Goal: Task Accomplishment & Management: Manage account settings

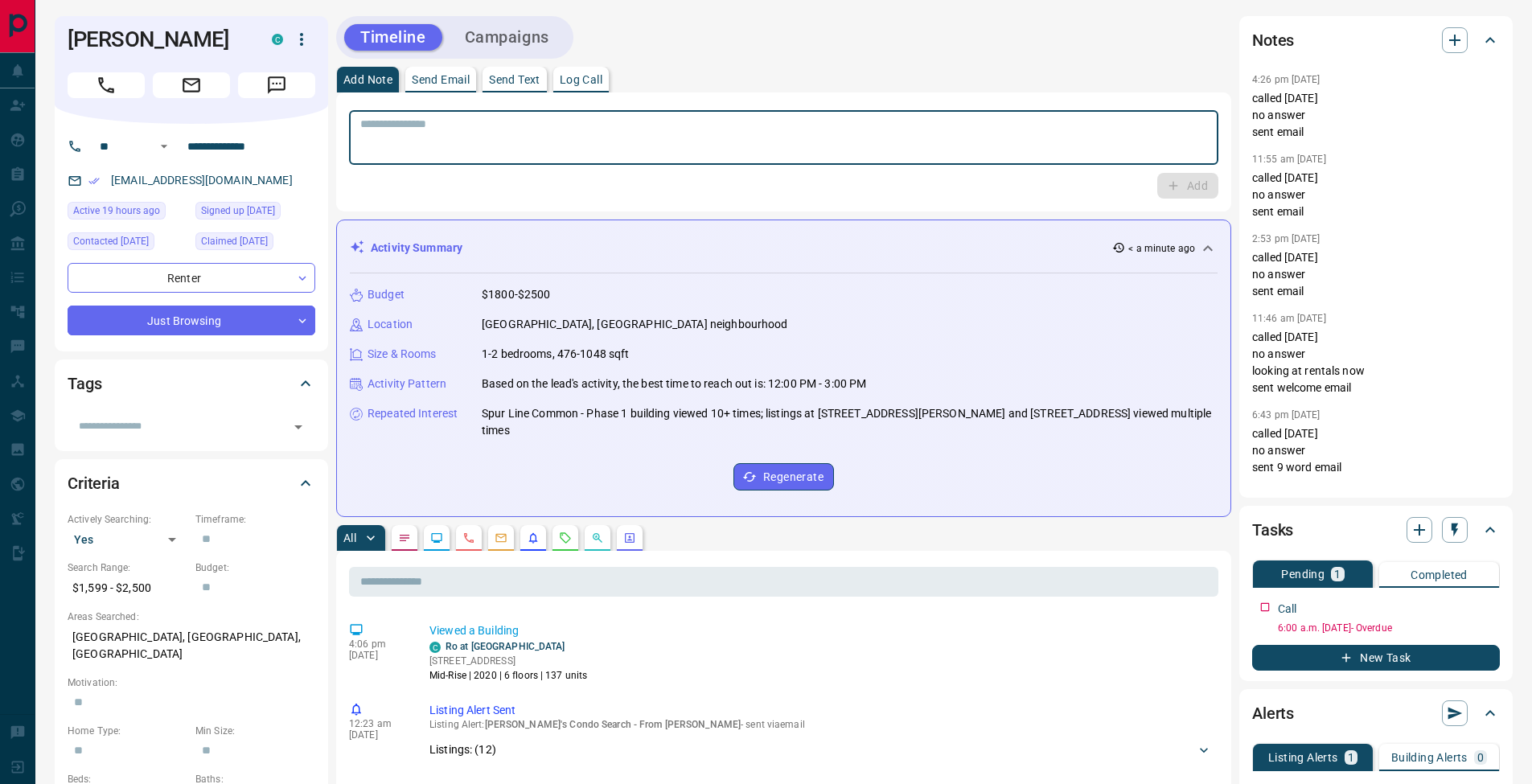
click at [534, 154] on textarea at bounding box center [783, 137] width 847 height 41
click at [592, 83] on p "Log Call" at bounding box center [581, 80] width 42 height 12
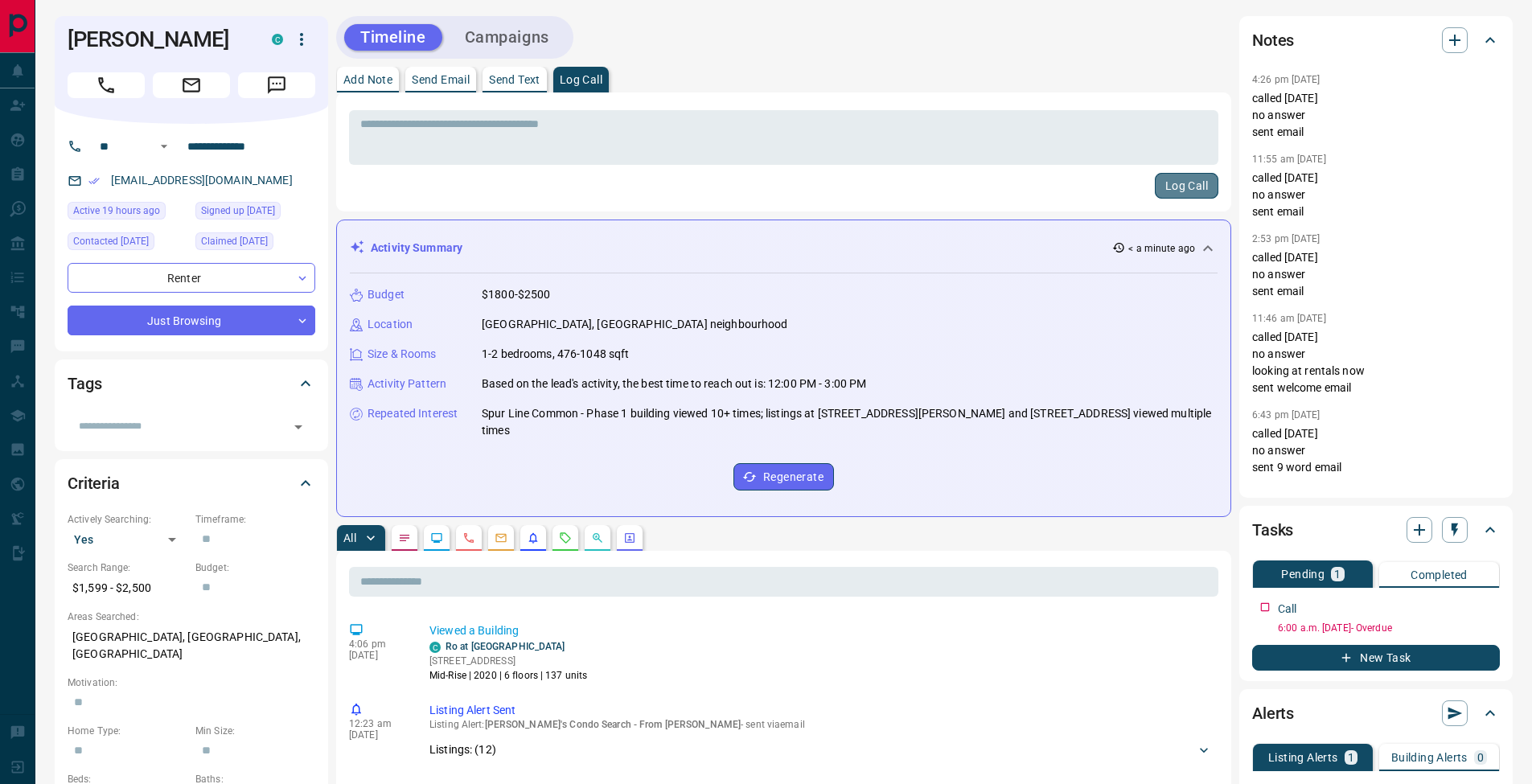
click at [1194, 180] on button "Log Call" at bounding box center [1186, 185] width 63 height 26
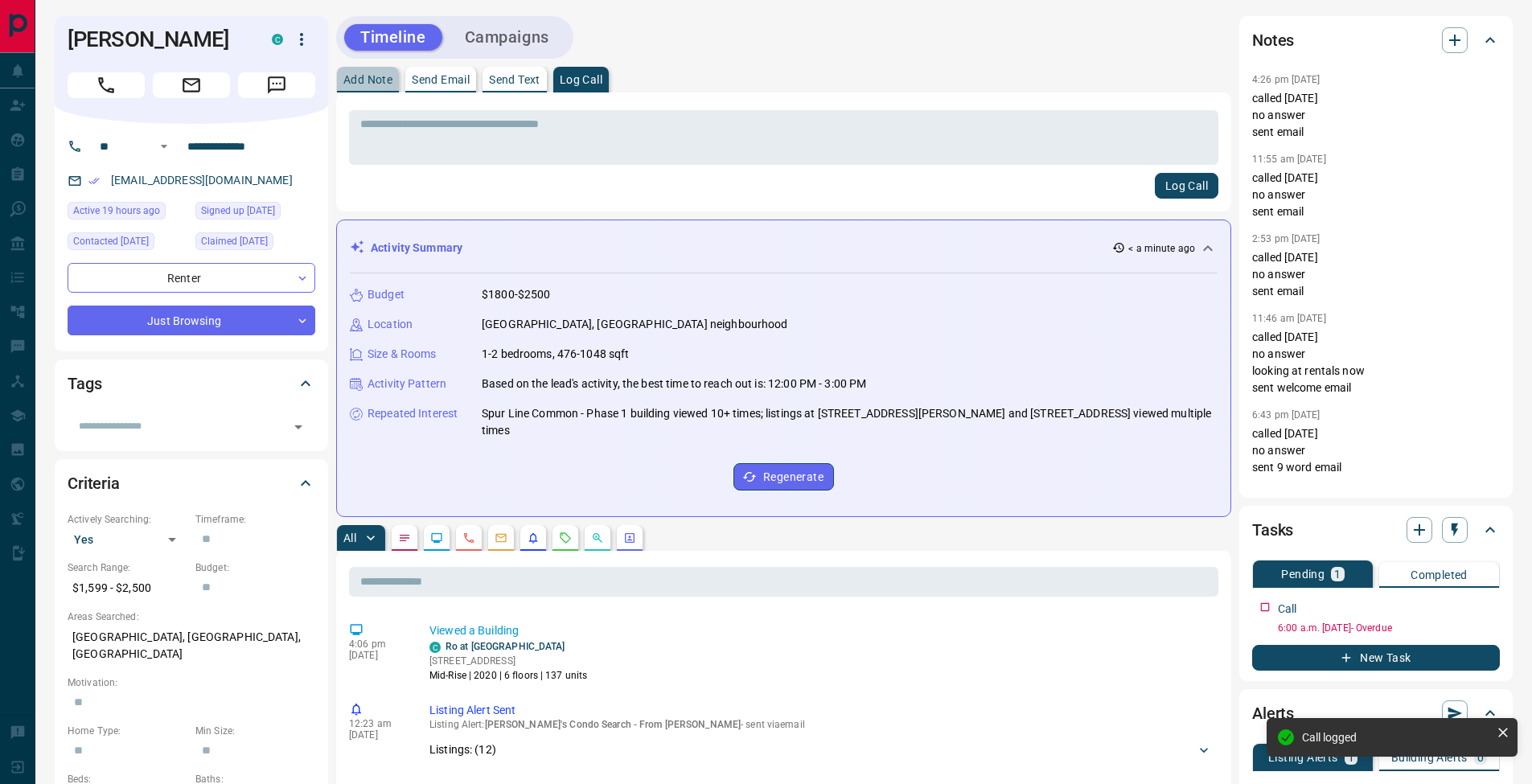
drag, startPoint x: 364, startPoint y: 85, endPoint x: 415, endPoint y: 101, distance: 53.5
click at [365, 85] on p "Add Note" at bounding box center [368, 80] width 49 height 12
click at [1492, 606] on icon "button" at bounding box center [1489, 604] width 12 height 12
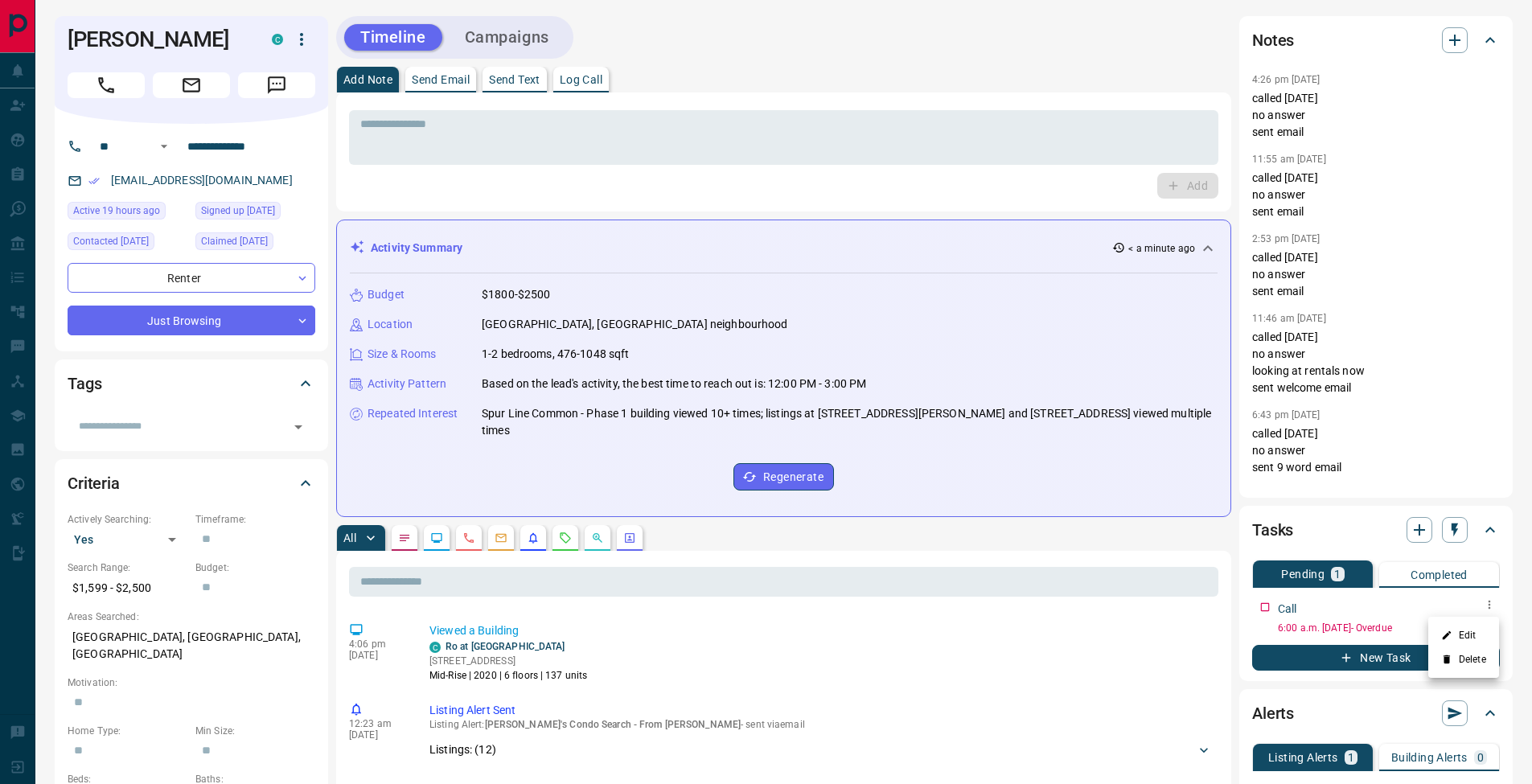
click at [1479, 622] on ul "Edit Delete" at bounding box center [1464, 648] width 71 height 61
click at [1474, 630] on li "Edit" at bounding box center [1464, 634] width 71 height 24
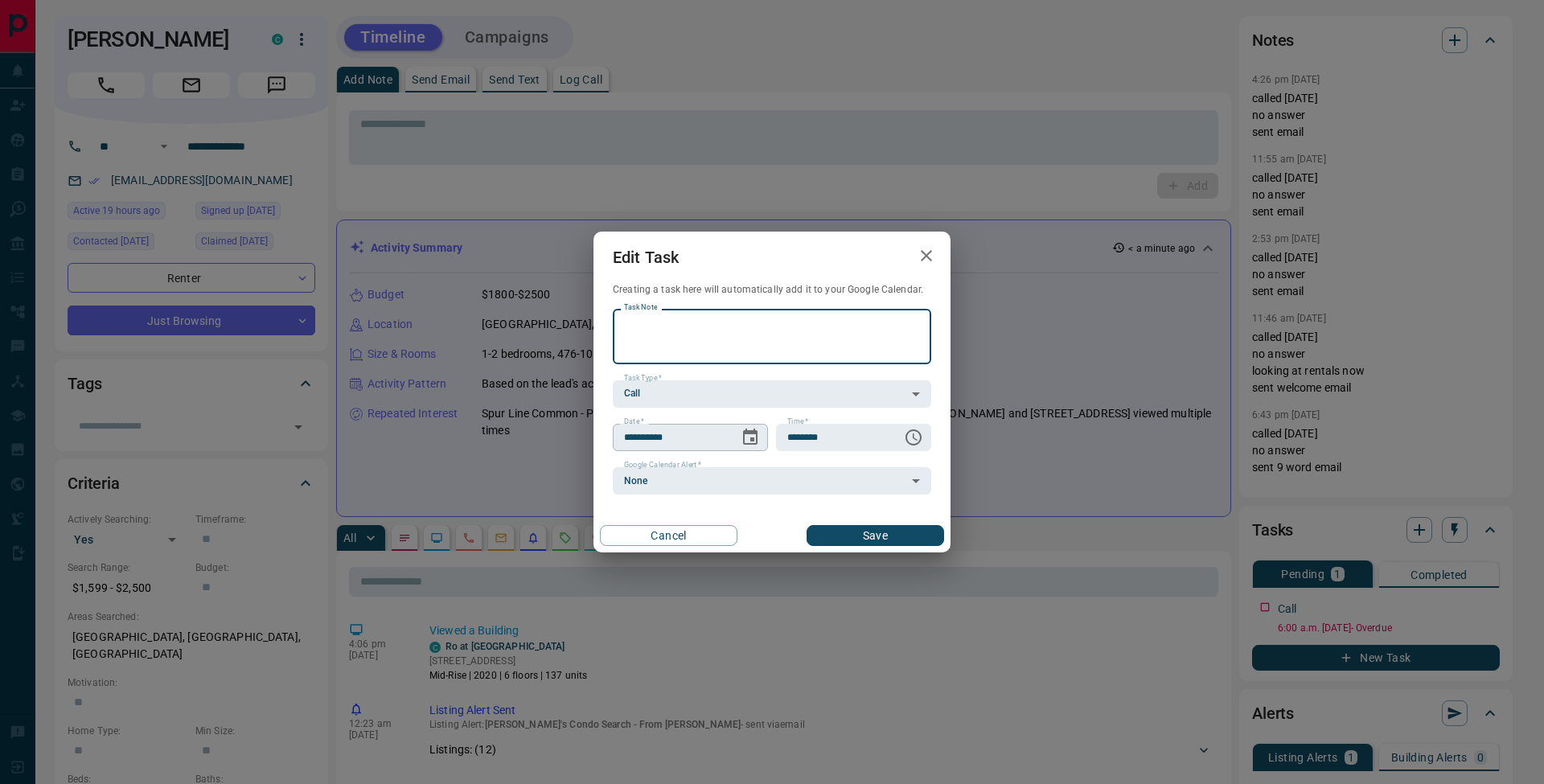
click at [751, 429] on icon "Choose date, selected date is Oct 2, 2025" at bounding box center [751, 438] width 19 height 19
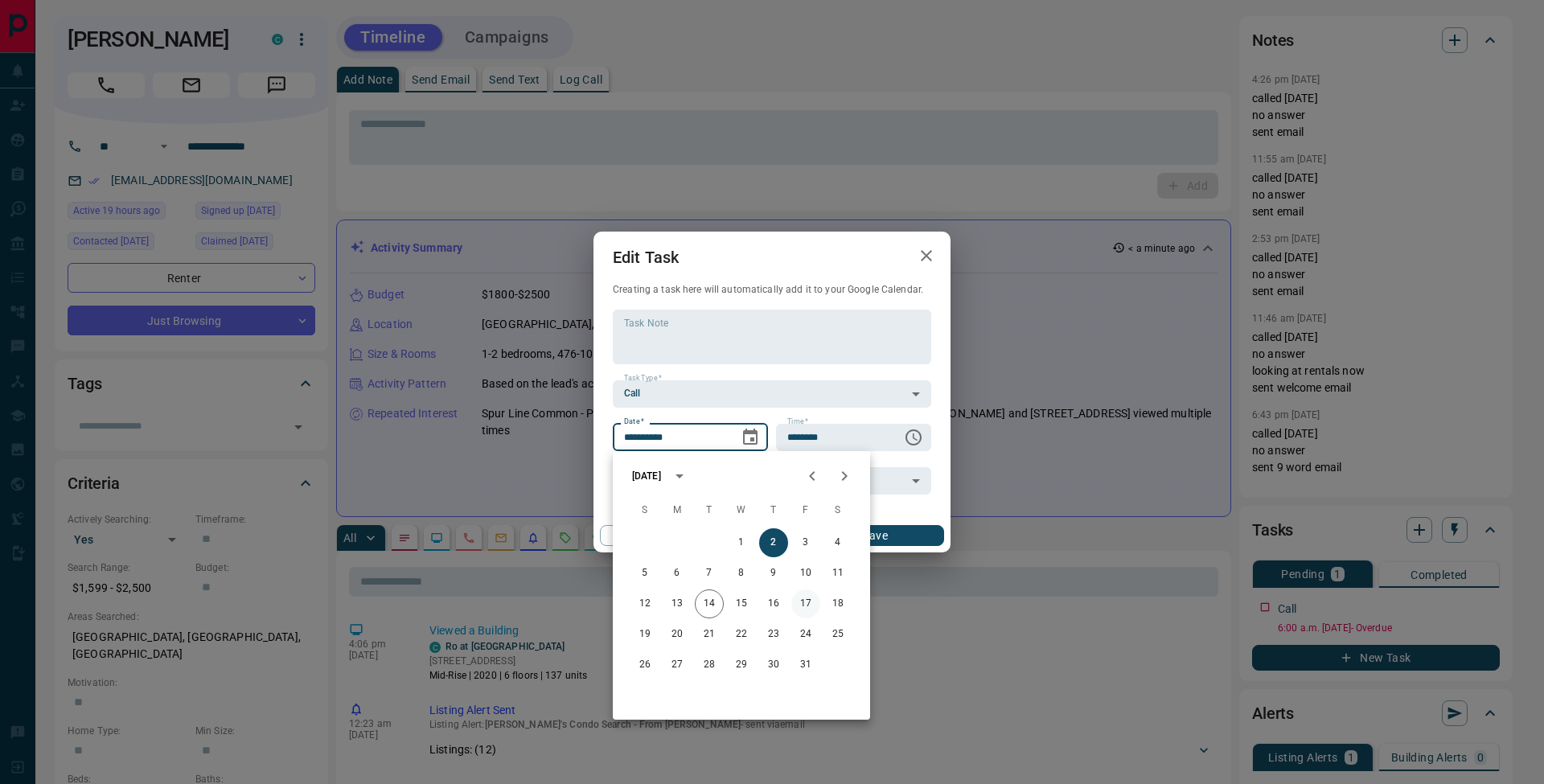
click at [815, 606] on button "17" at bounding box center [806, 604] width 29 height 29
type input "**********"
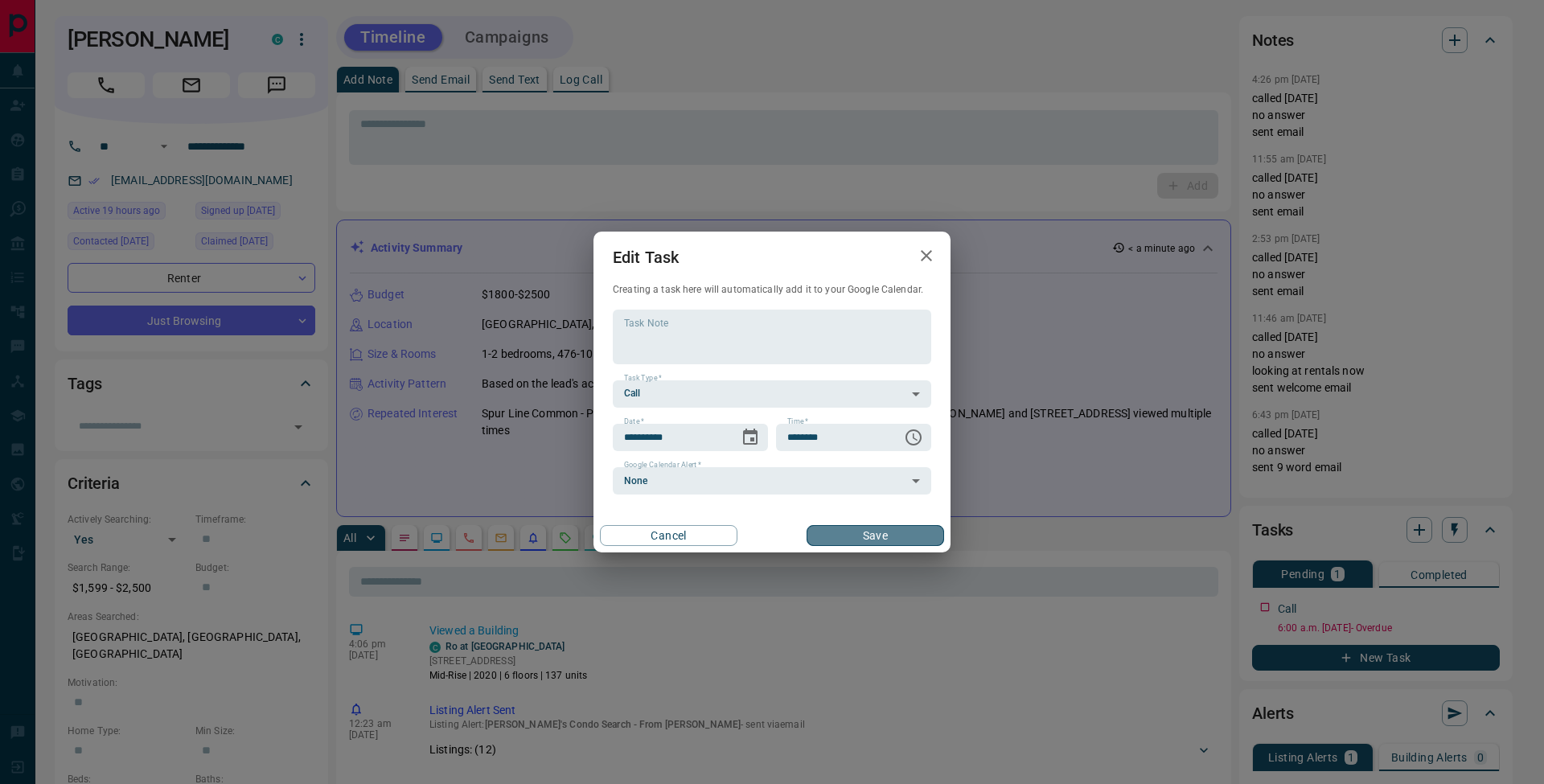
click at [909, 535] on button "Save" at bounding box center [875, 535] width 137 height 21
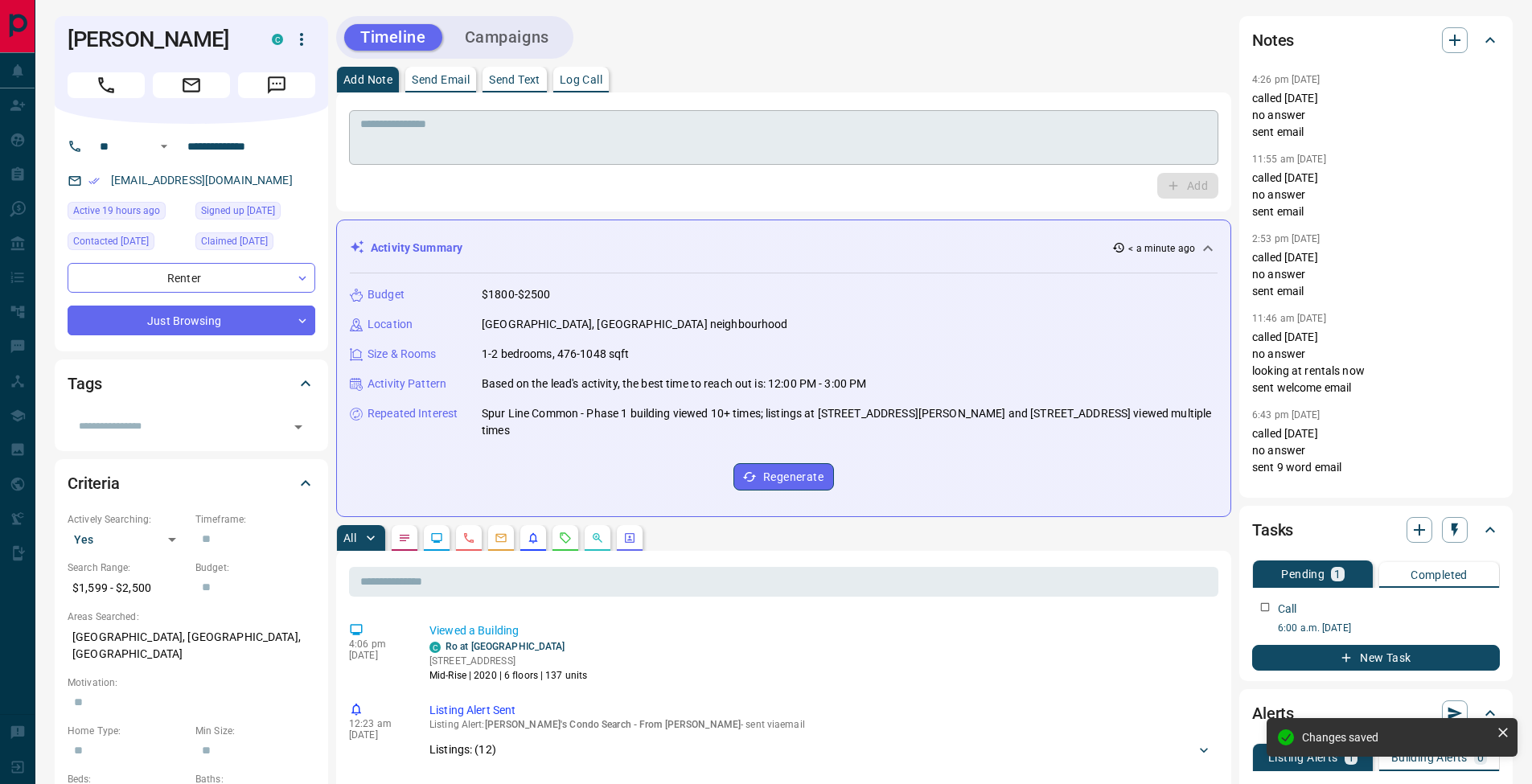
click at [468, 121] on textarea at bounding box center [783, 137] width 847 height 41
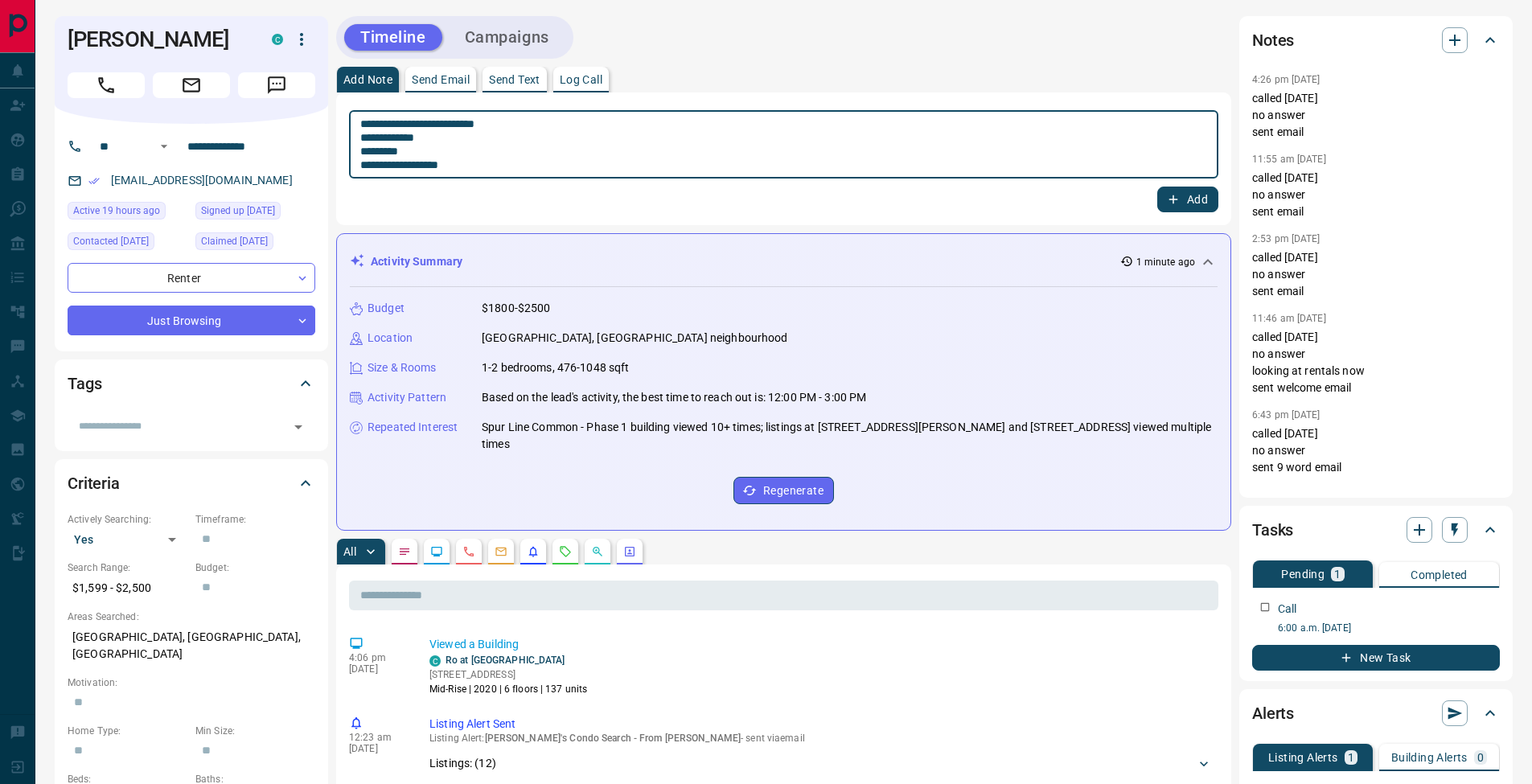
click at [367, 152] on textarea "**********" at bounding box center [783, 144] width 847 height 55
type textarea "**********"
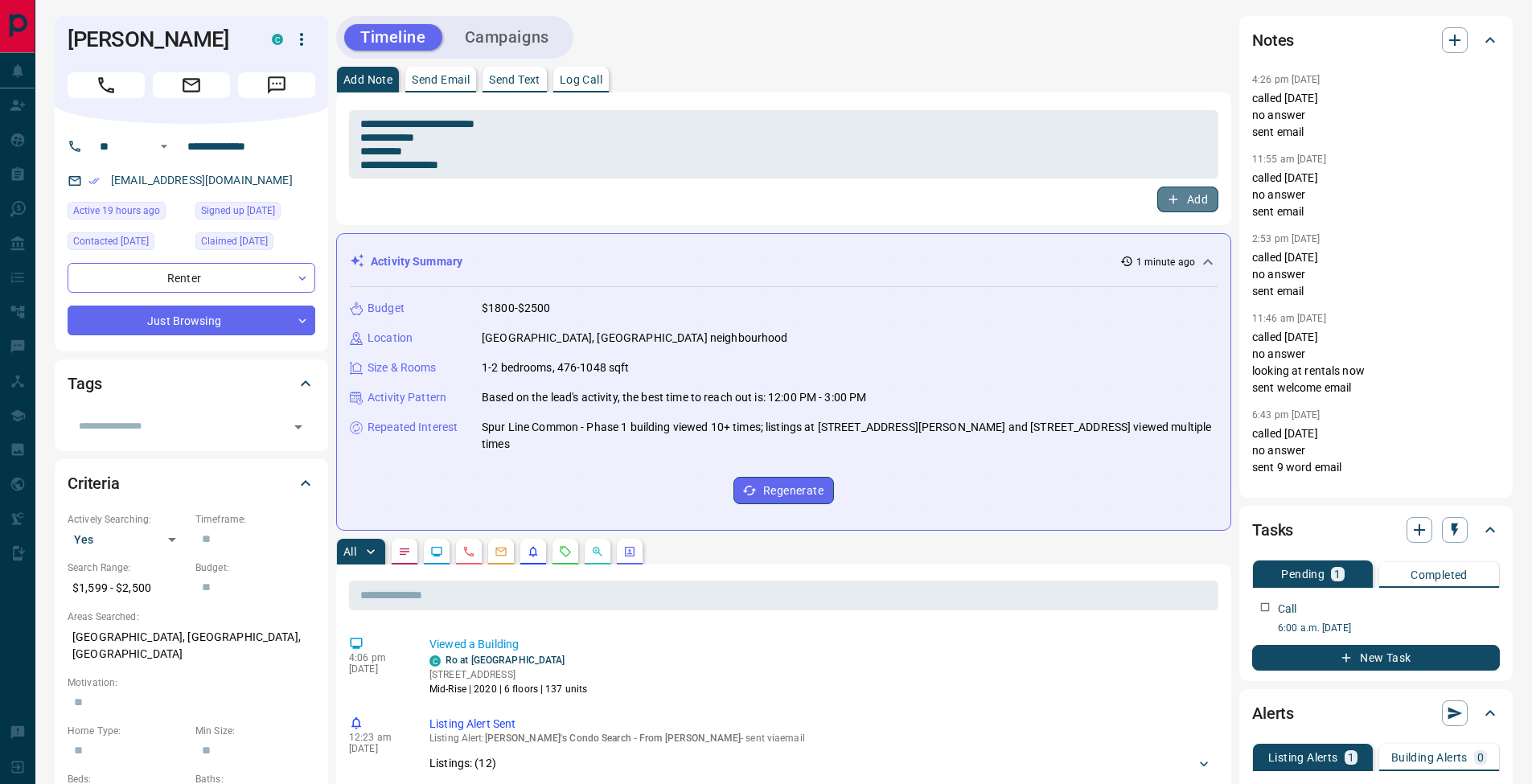
click at [1211, 204] on button "Add" at bounding box center [1187, 199] width 61 height 26
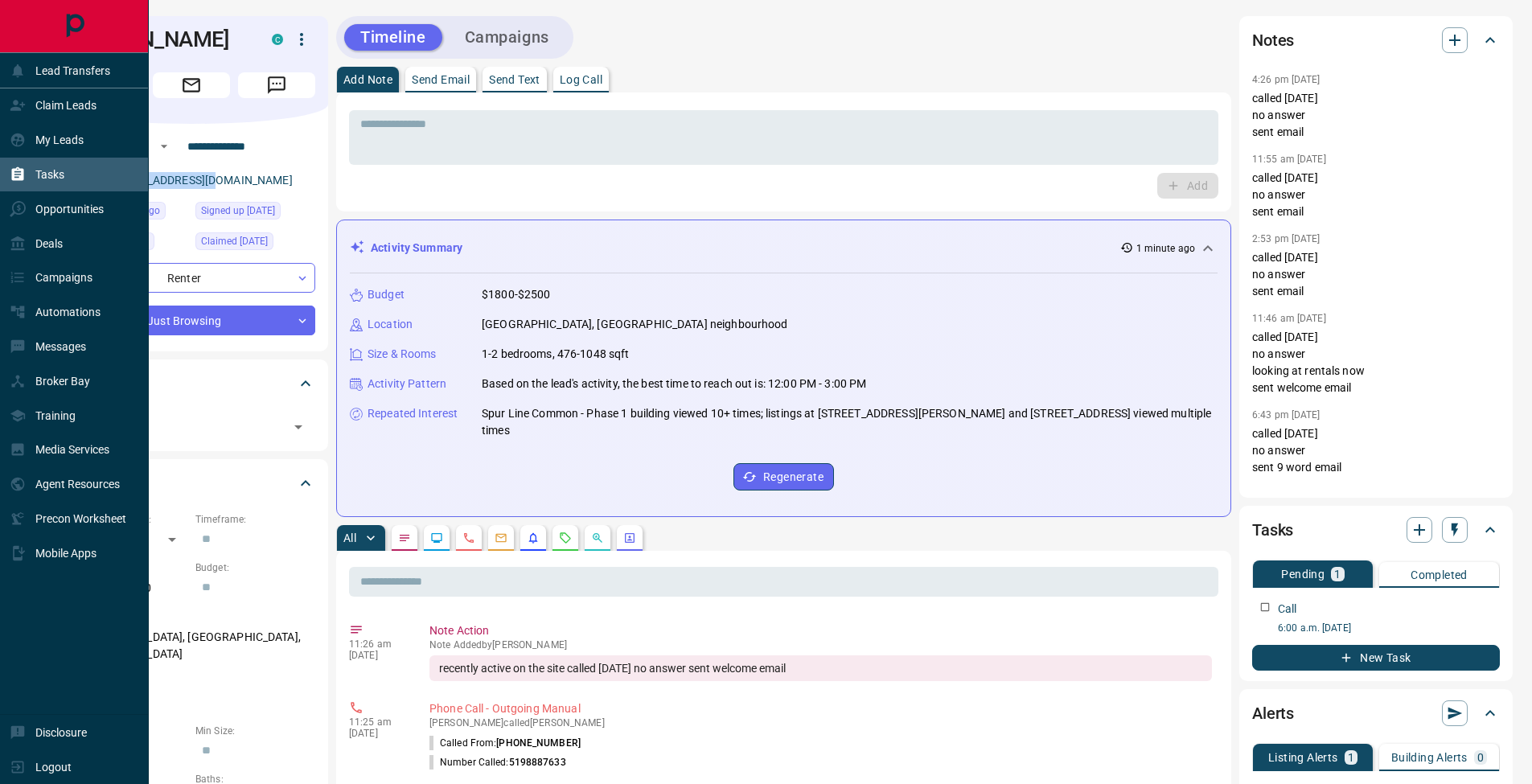
click at [27, 183] on div "Tasks" at bounding box center [36, 175] width 55 height 27
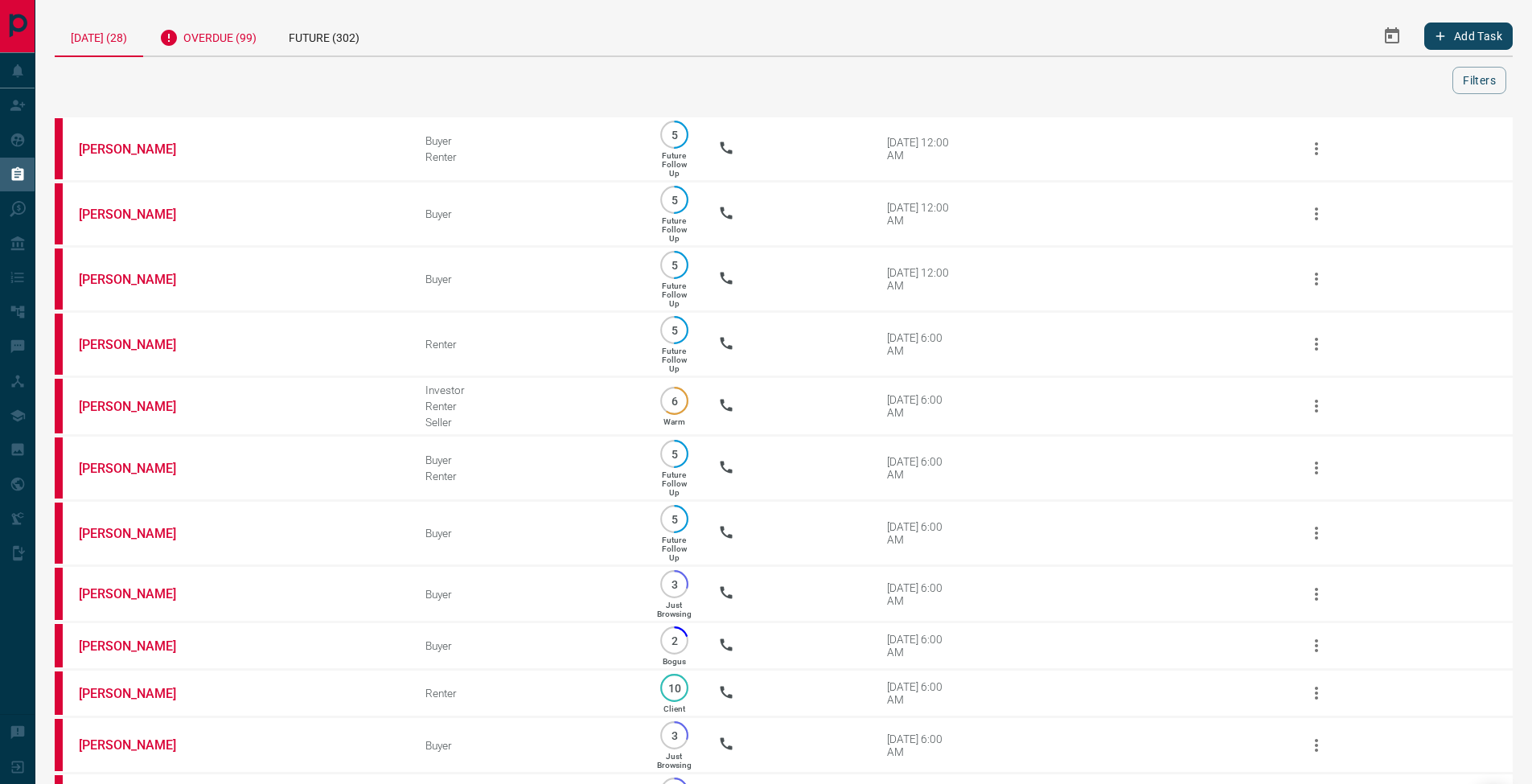
click at [272, 37] on div "Overdue (99)" at bounding box center [207, 36] width 130 height 39
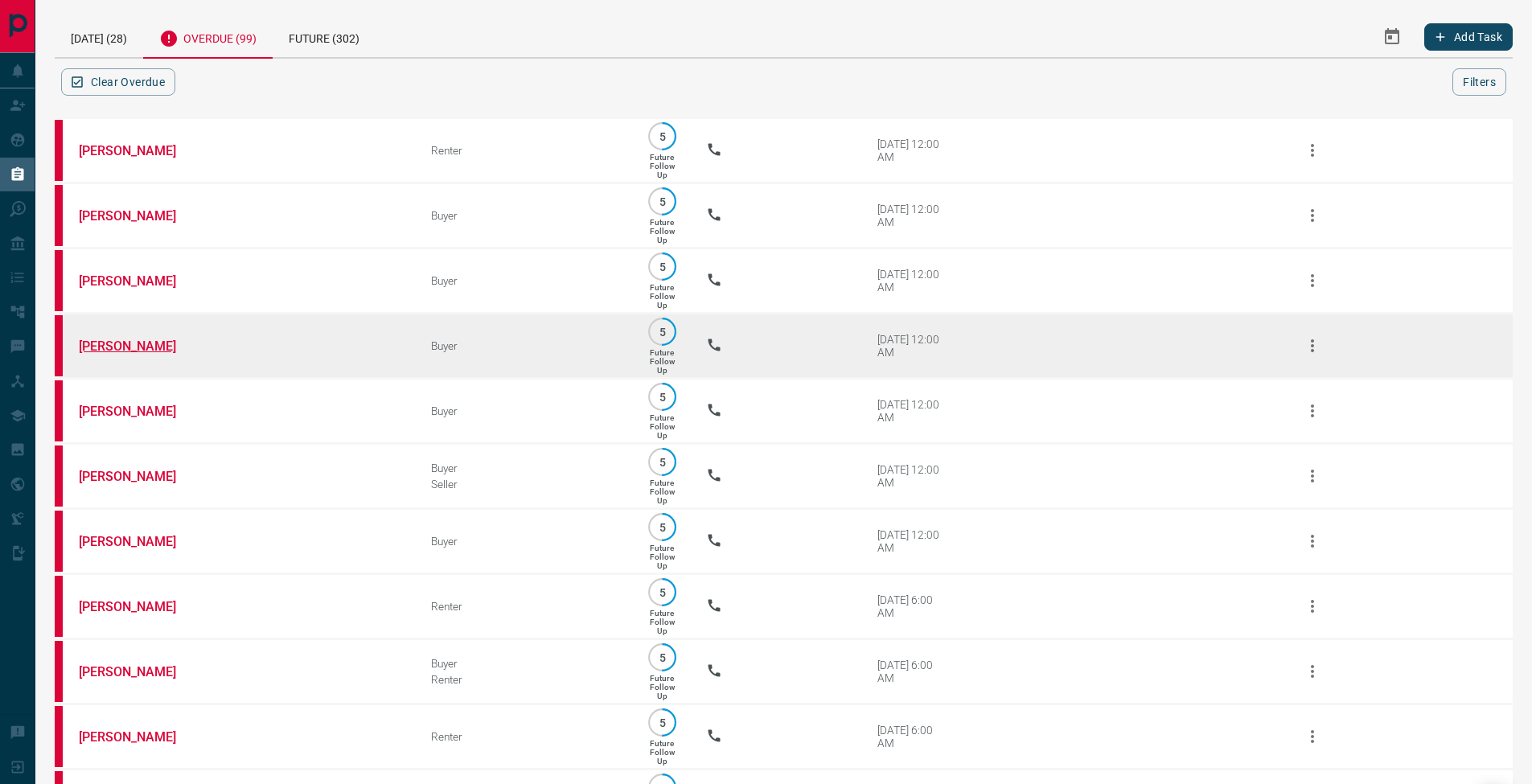
click at [112, 354] on link "[PERSON_NAME]" at bounding box center [139, 346] width 121 height 15
